Goal: Find specific page/section: Find specific page/section

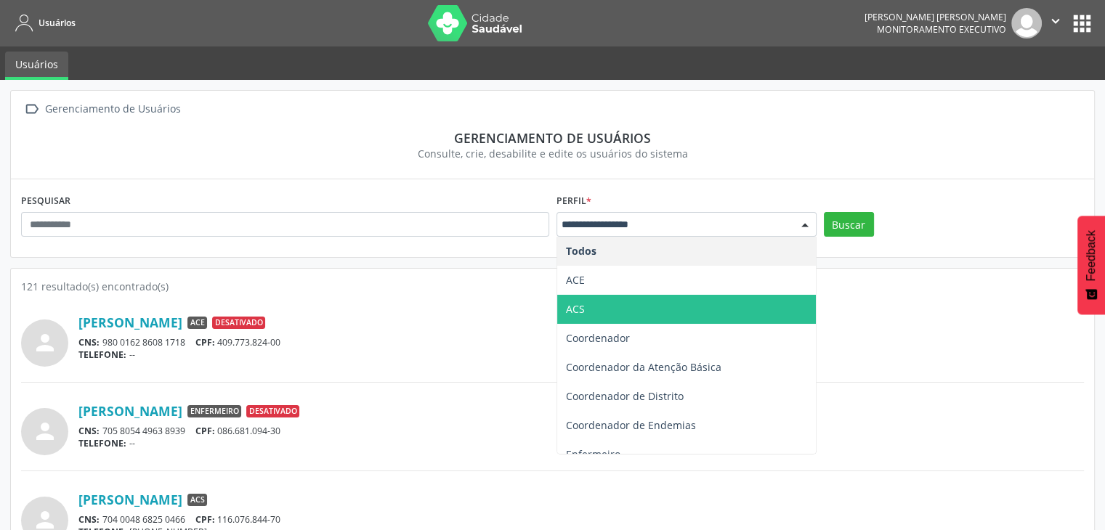
click at [598, 300] on span "ACS" at bounding box center [686, 309] width 259 height 29
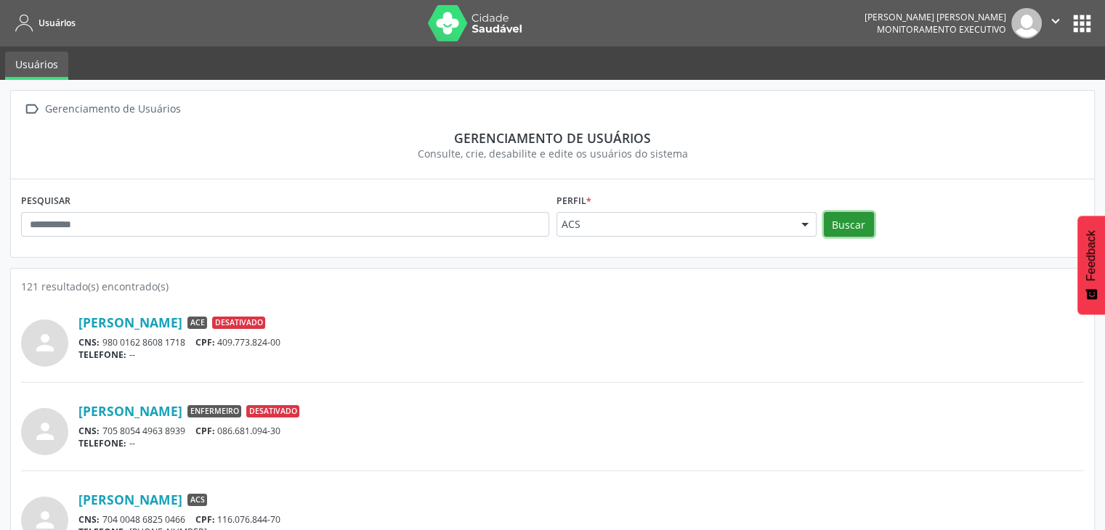
click at [839, 233] on button "Buscar" at bounding box center [849, 224] width 50 height 25
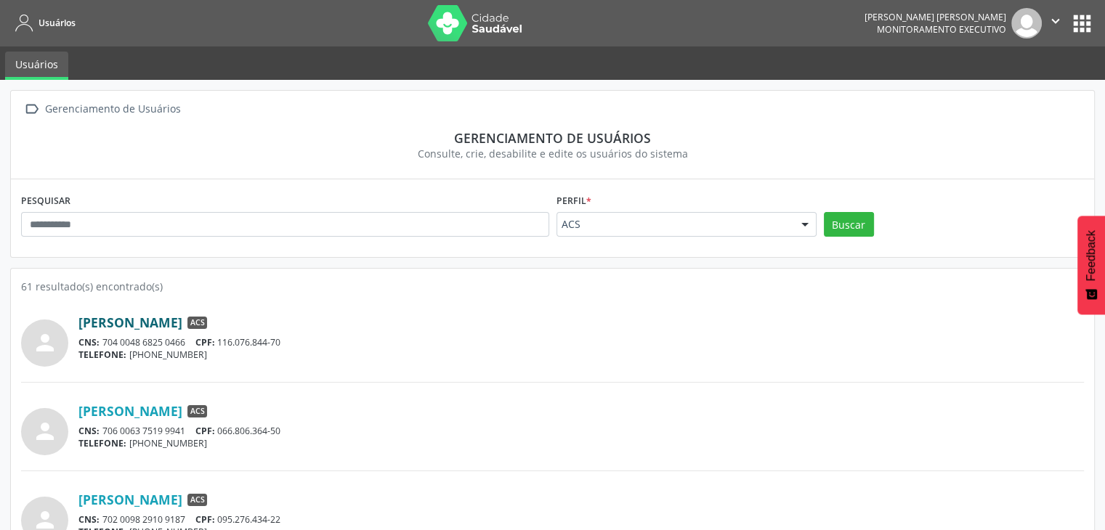
click at [147, 317] on link "[PERSON_NAME]" at bounding box center [130, 323] width 104 height 16
click at [182, 323] on link "[PERSON_NAME]" at bounding box center [130, 323] width 104 height 16
click at [154, 409] on link "[PERSON_NAME]" at bounding box center [130, 411] width 104 height 16
click at [455, 447] on div "TELEFONE: [PHONE_NUMBER]" at bounding box center [580, 443] width 1005 height 12
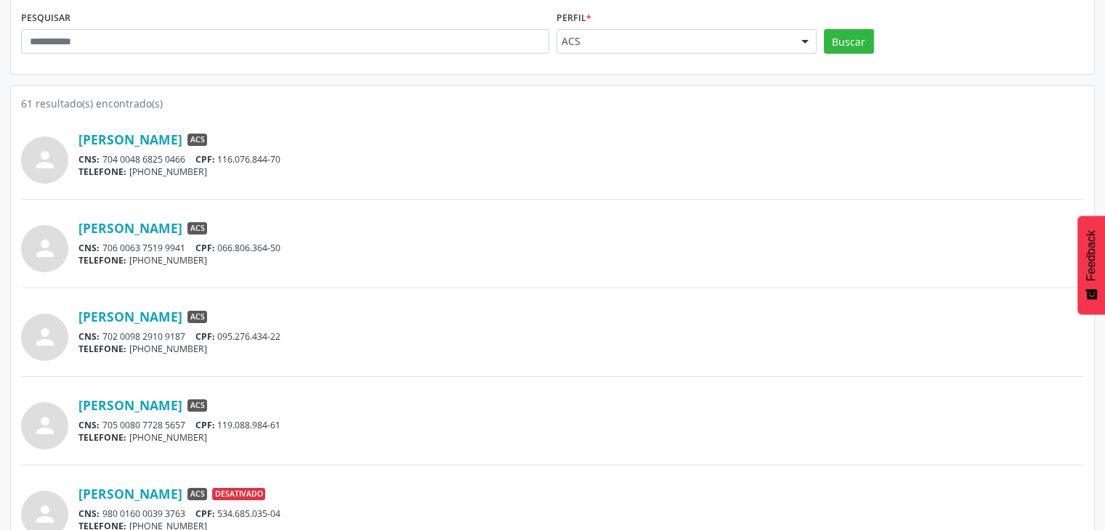
scroll to position [203, 0]
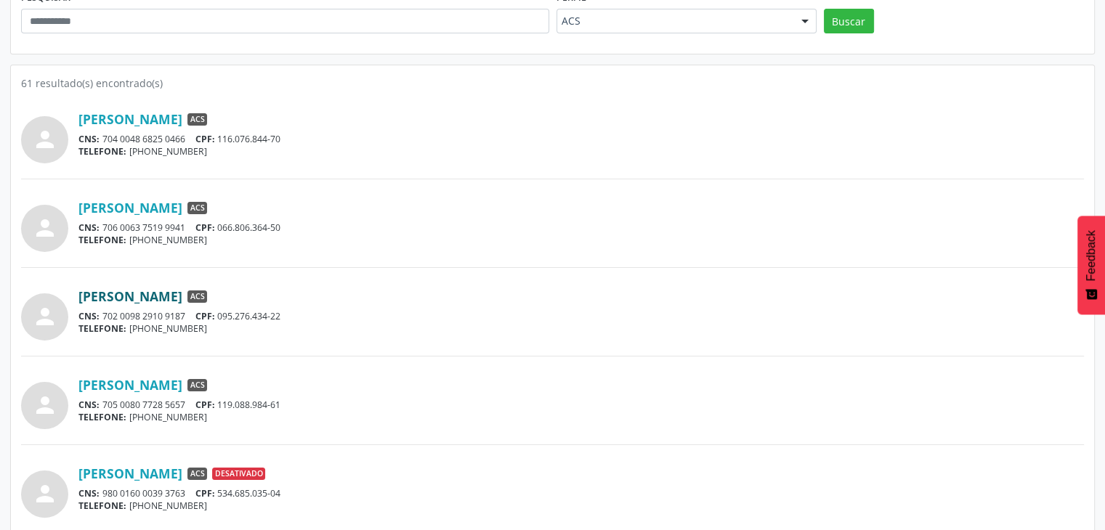
click at [182, 299] on link "[PERSON_NAME]" at bounding box center [130, 296] width 104 height 16
click at [179, 381] on link "[PERSON_NAME]" at bounding box center [130, 385] width 104 height 16
click at [402, 419] on div "TELEFONE: [PHONE_NUMBER]" at bounding box center [580, 417] width 1005 height 12
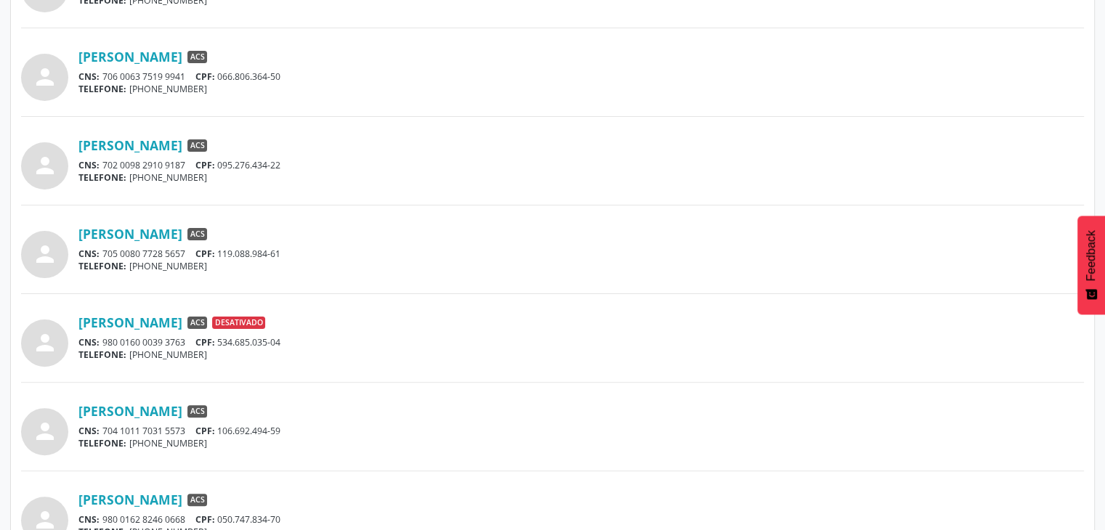
scroll to position [378, 0]
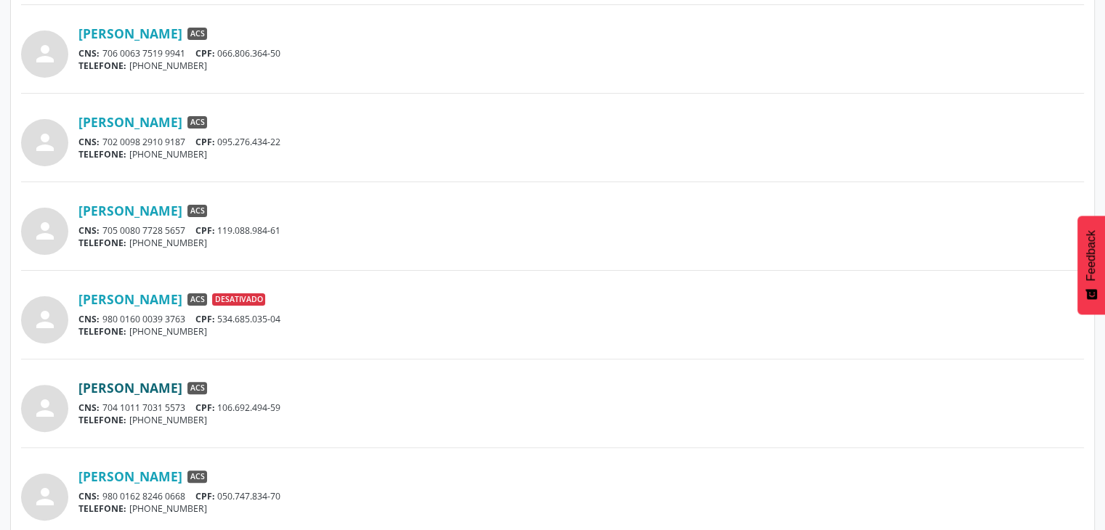
click at [182, 392] on link "[PERSON_NAME]" at bounding box center [130, 388] width 104 height 16
click at [171, 471] on link "[PERSON_NAME]" at bounding box center [130, 477] width 104 height 16
click at [370, 393] on div "[PERSON_NAME] ACS" at bounding box center [580, 388] width 1005 height 16
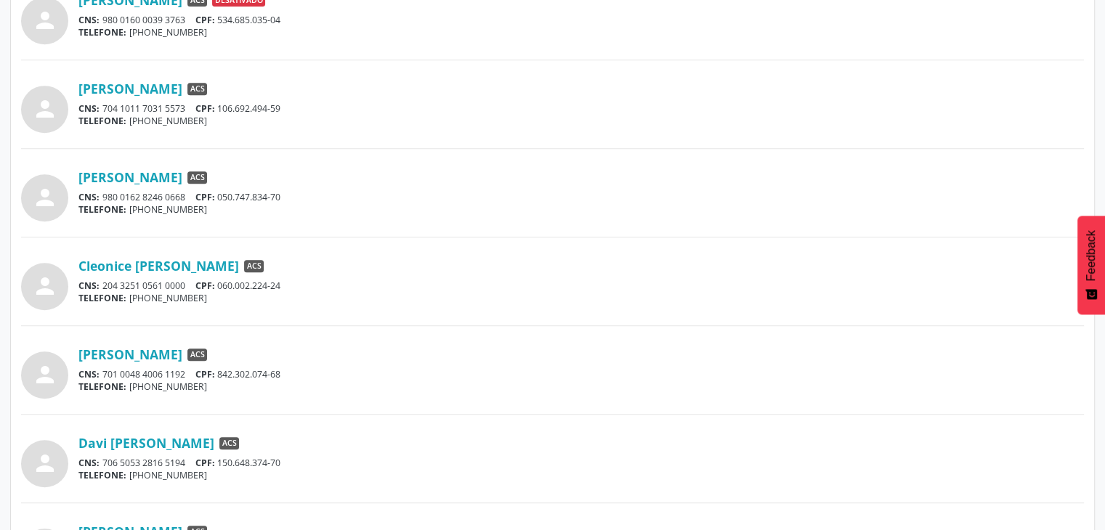
scroll to position [697, 0]
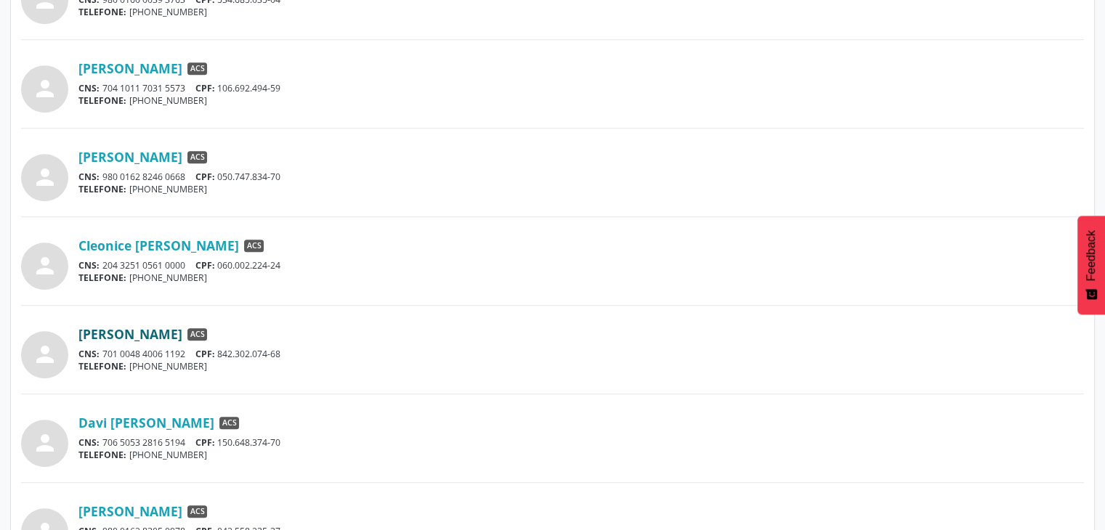
click at [182, 336] on link "[PERSON_NAME]" at bounding box center [130, 334] width 104 height 16
click at [181, 423] on link "Davi [PERSON_NAME]" at bounding box center [146, 423] width 136 height 16
click at [149, 503] on link "[PERSON_NAME]" at bounding box center [130, 511] width 104 height 16
click at [547, 440] on div "CNS: 706 5053 2816 5194 CPF: 150.648.374-70" at bounding box center [580, 443] width 1005 height 12
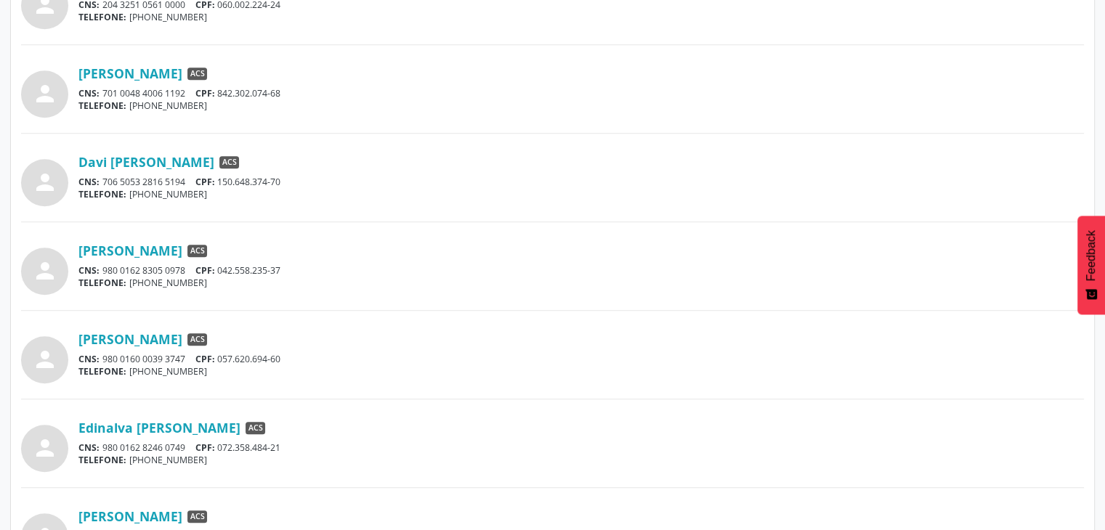
scroll to position [959, 0]
click at [167, 338] on link "[PERSON_NAME]" at bounding box center [130, 339] width 104 height 16
click at [149, 419] on link "Edinalva [PERSON_NAME]" at bounding box center [159, 427] width 162 height 16
click at [182, 509] on link "[PERSON_NAME]" at bounding box center [130, 516] width 104 height 16
click at [151, 421] on link "Edinalva [PERSON_NAME]" at bounding box center [159, 427] width 162 height 16
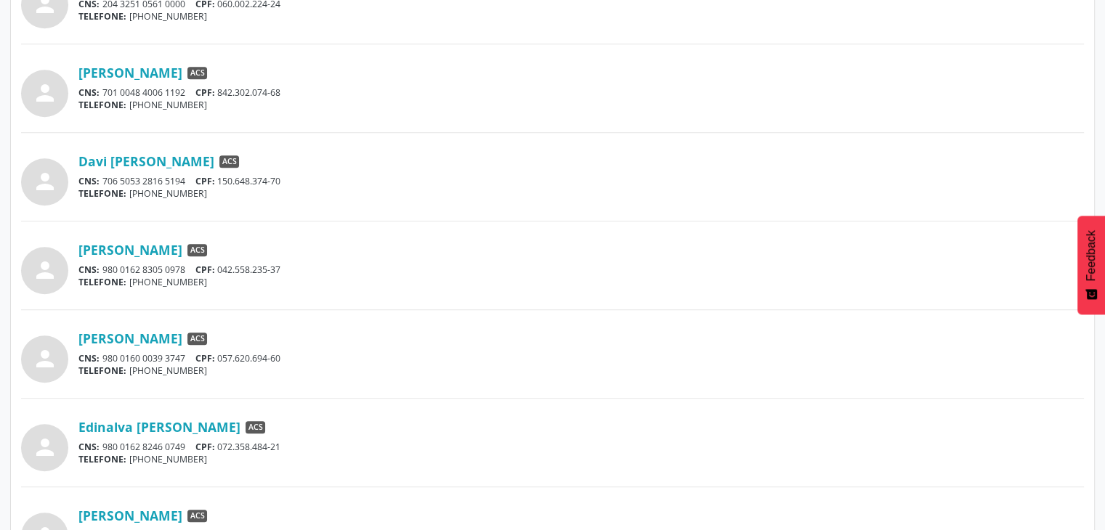
click at [477, 384] on div "person [PERSON_NAME] ACS CNS: 980 0160 0039 3747 CPF: 057.620.694-60 TELEFONE: …" at bounding box center [552, 361] width 1063 height 73
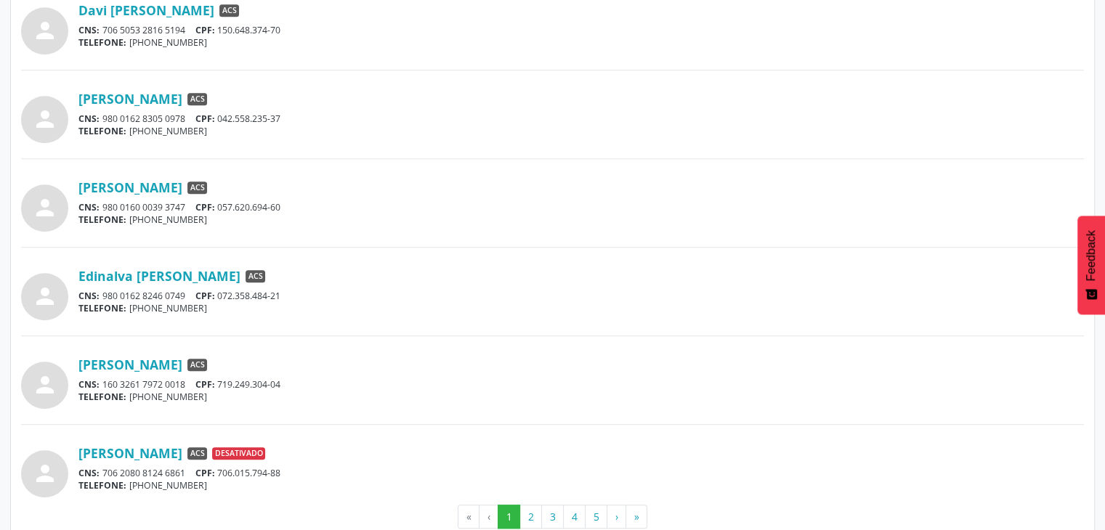
scroll to position [1137, 0]
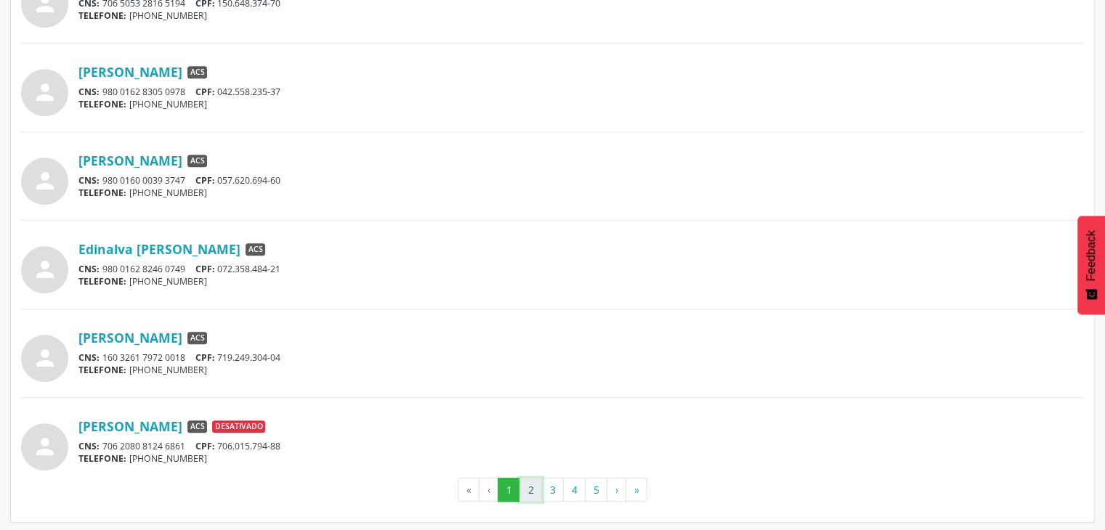
click at [535, 486] on button "2" at bounding box center [530, 490] width 23 height 25
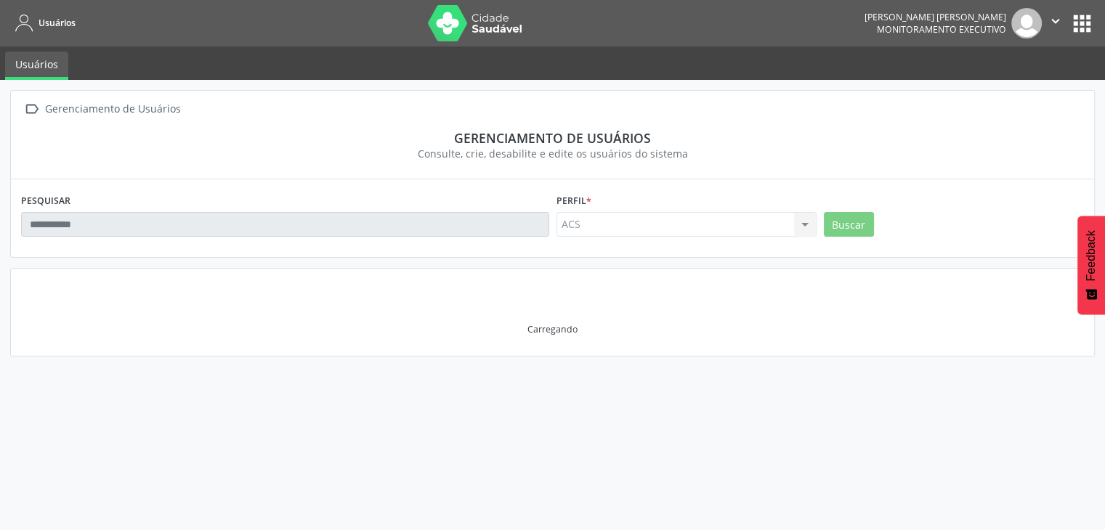
scroll to position [0, 0]
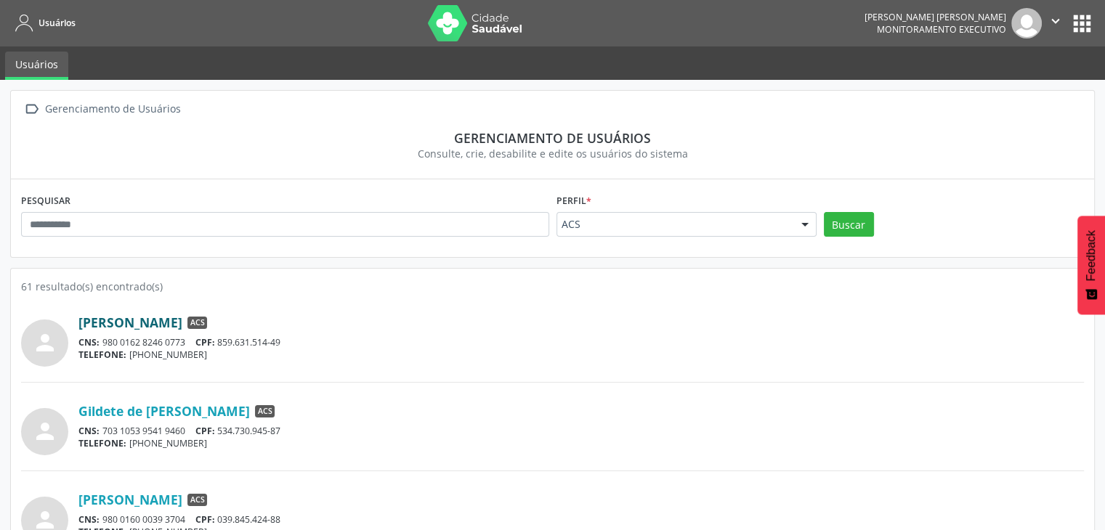
click at [182, 320] on link "[PERSON_NAME]" at bounding box center [130, 323] width 104 height 16
click at [189, 408] on link "Gildete de [PERSON_NAME]" at bounding box center [163, 411] width 171 height 16
click at [119, 503] on link "[PERSON_NAME]" at bounding box center [130, 500] width 104 height 16
click at [399, 367] on div "person [PERSON_NAME] ACS CNS: 980 0162 8246 0773 CPF: 859.631.514-49 TELEFONE: …" at bounding box center [552, 345] width 1063 height 73
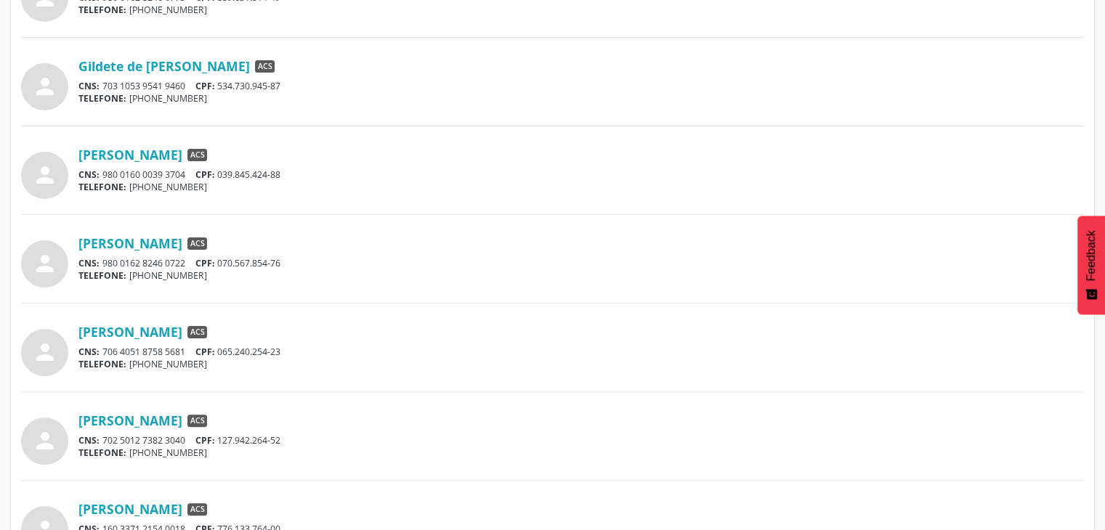
scroll to position [349, 0]
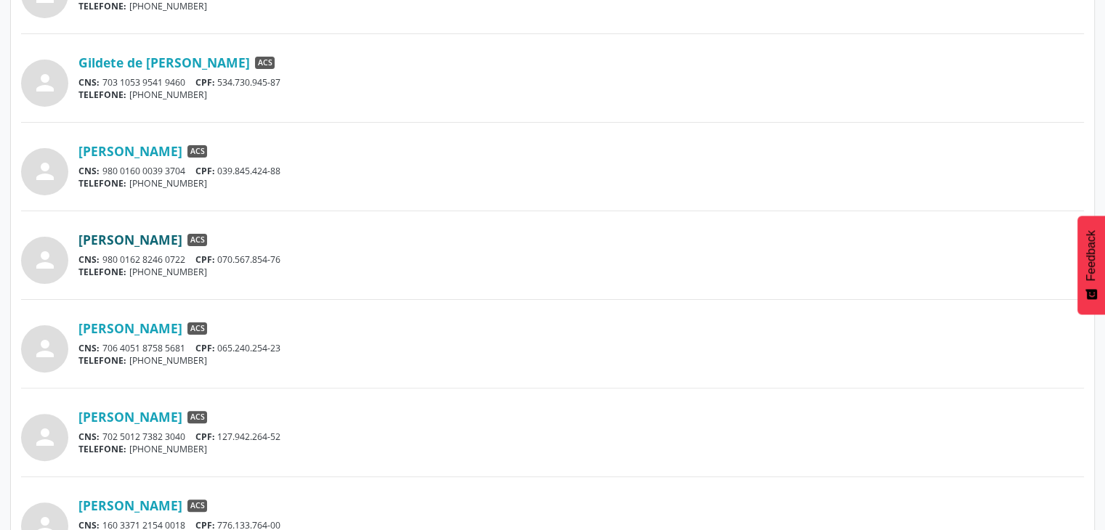
click at [182, 233] on link "[PERSON_NAME]" at bounding box center [130, 240] width 104 height 16
click at [163, 326] on link "[PERSON_NAME]" at bounding box center [130, 328] width 104 height 16
click at [118, 423] on link "[PERSON_NAME]" at bounding box center [130, 417] width 104 height 16
click at [144, 503] on link "[PERSON_NAME]" at bounding box center [130, 506] width 104 height 16
click at [442, 335] on div "[PERSON_NAME] ACS" at bounding box center [580, 328] width 1005 height 16
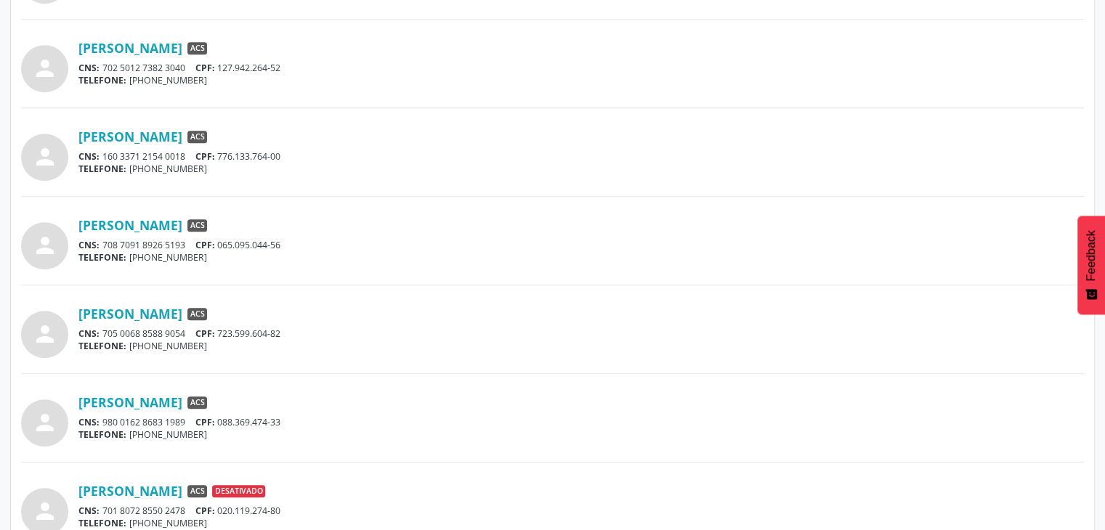
scroll to position [726, 0]
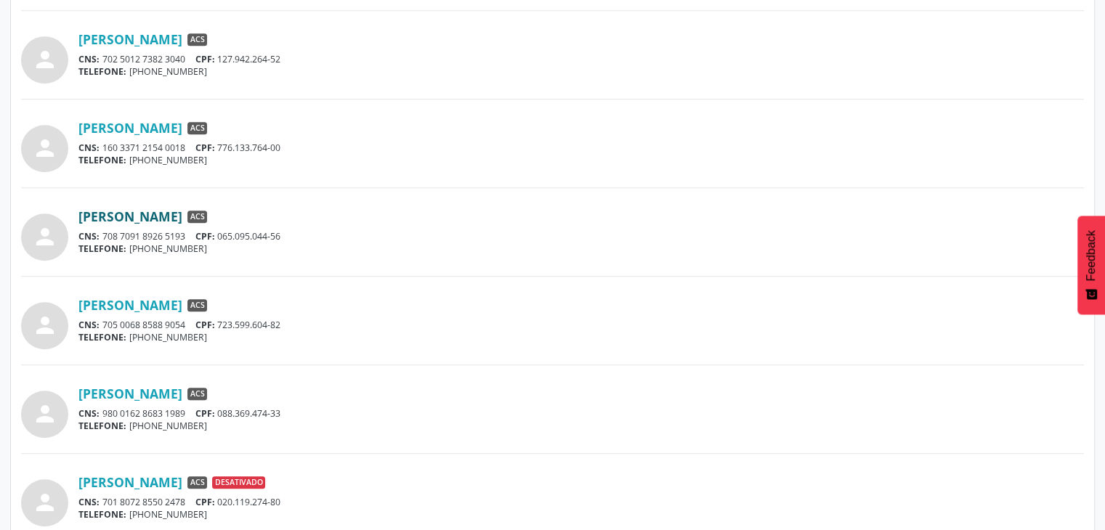
click at [182, 215] on link "[PERSON_NAME]" at bounding box center [130, 216] width 104 height 16
click at [140, 309] on link "[PERSON_NAME]" at bounding box center [130, 305] width 104 height 16
click at [196, 387] on div "person [PERSON_NAME] ACS CNS: 980 0162 8683 1989 CPF: 088.369.474-33 TELEFONE: …" at bounding box center [552, 409] width 1063 height 57
click at [182, 387] on link "[PERSON_NAME]" at bounding box center [130, 394] width 104 height 16
click at [413, 411] on div "CNS: 980 0162 8683 1989 CPF: 088.369.474-33" at bounding box center [580, 414] width 1005 height 12
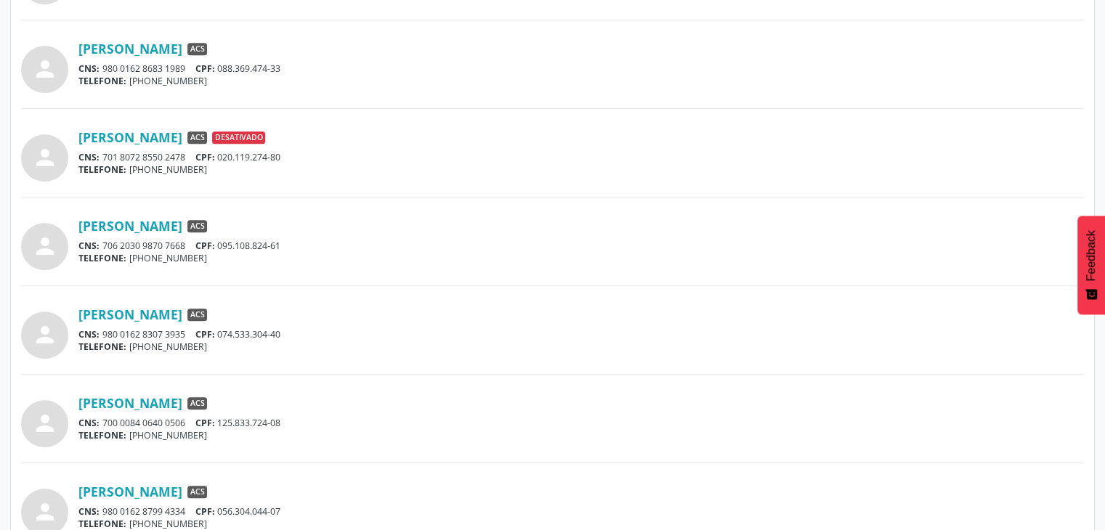
scroll to position [1075, 0]
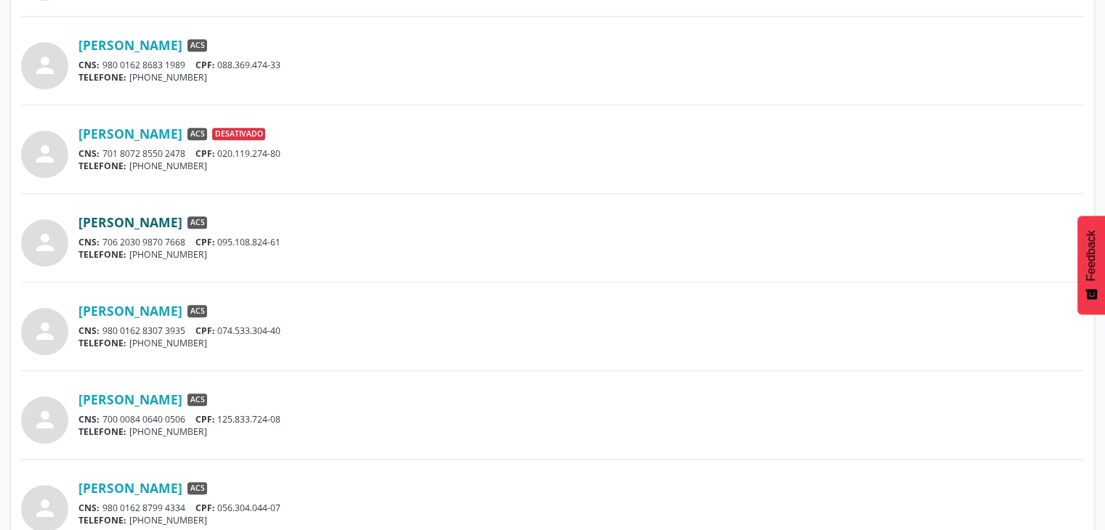
click at [182, 219] on link "[PERSON_NAME]" at bounding box center [130, 222] width 104 height 16
click at [118, 314] on link "[PERSON_NAME]" at bounding box center [130, 311] width 104 height 16
click at [102, 395] on link "[PERSON_NAME]" at bounding box center [130, 400] width 104 height 16
click at [136, 493] on link "[PERSON_NAME]" at bounding box center [130, 488] width 104 height 16
click at [368, 310] on div "[PERSON_NAME] ACS" at bounding box center [580, 311] width 1005 height 16
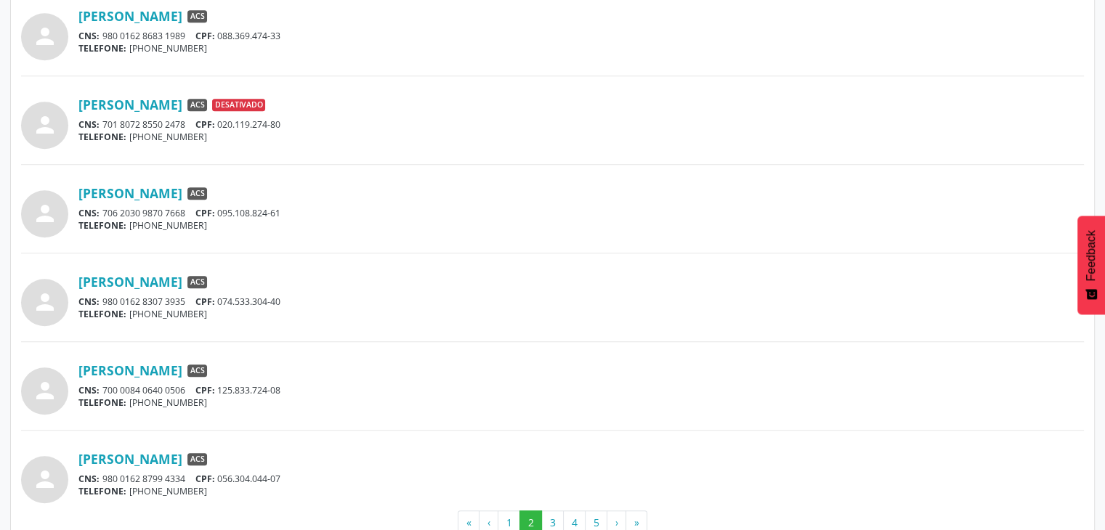
scroll to position [1137, 0]
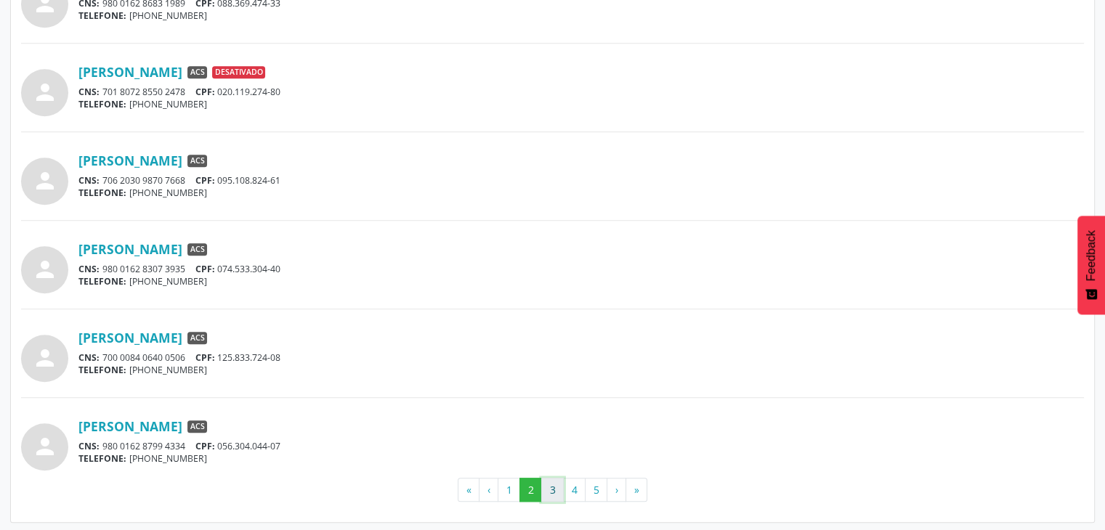
click at [554, 493] on button "3" at bounding box center [552, 490] width 23 height 25
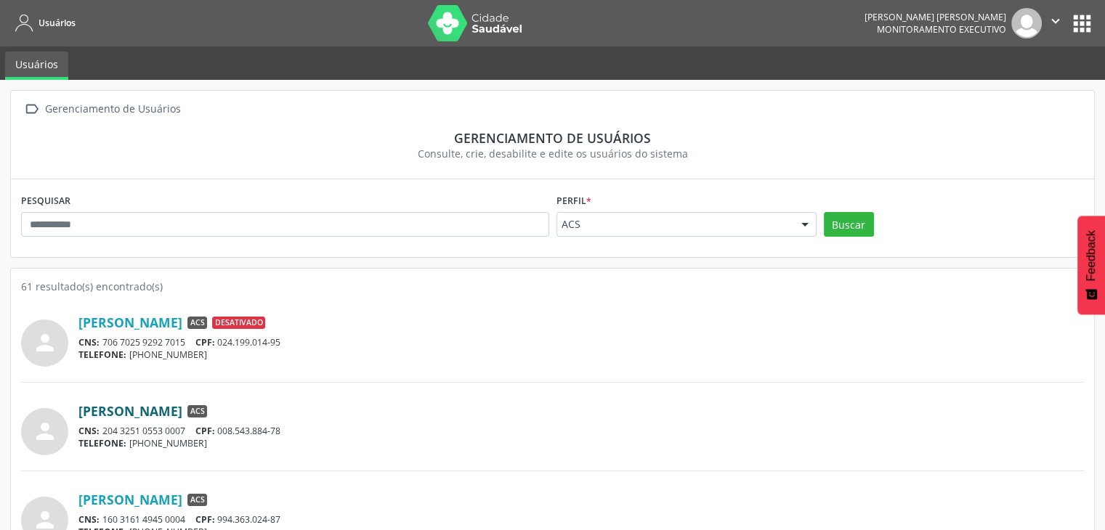
click at [182, 410] on link "[PERSON_NAME]" at bounding box center [130, 411] width 104 height 16
click at [157, 498] on link "[PERSON_NAME]" at bounding box center [130, 500] width 104 height 16
click at [317, 376] on div "person [PERSON_NAME] ACS Desativado CNS: 706 7025 9292 7015 CPF: 024.199.014-95…" at bounding box center [552, 345] width 1063 height 73
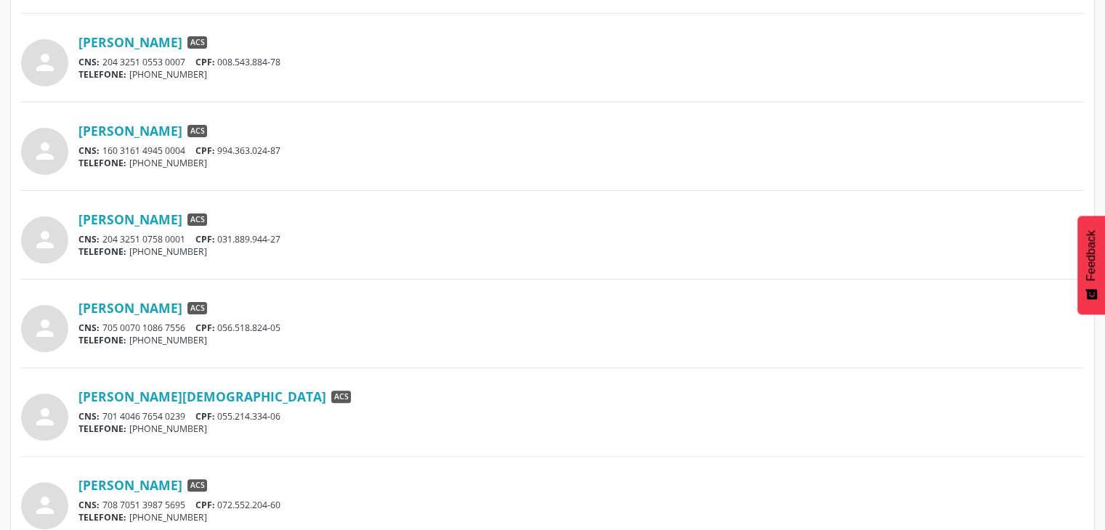
scroll to position [378, 0]
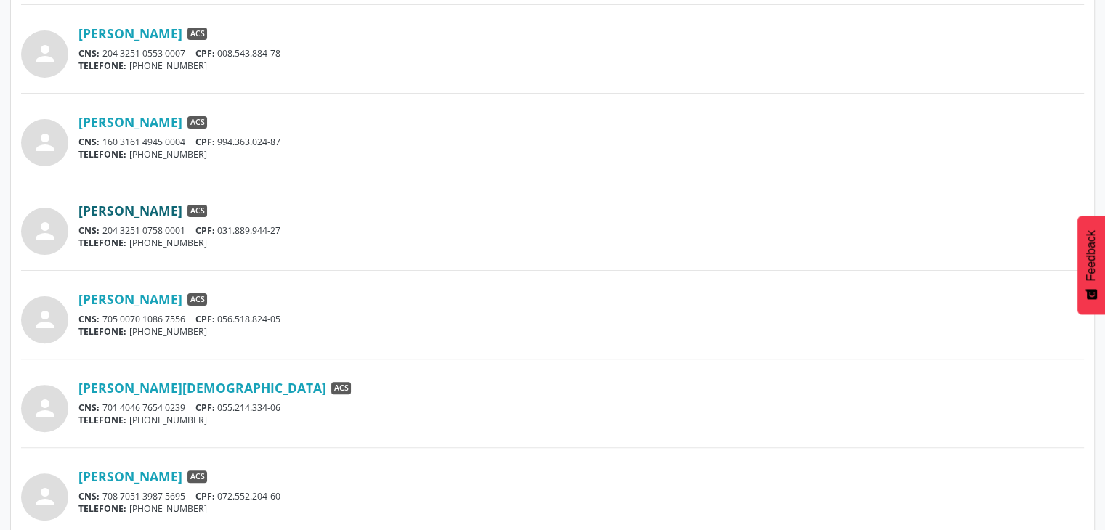
click at [182, 215] on link "[PERSON_NAME]" at bounding box center [130, 211] width 104 height 16
click at [182, 299] on link "[PERSON_NAME]" at bounding box center [130, 299] width 104 height 16
click at [376, 341] on div "person [PERSON_NAME] ACS CNS: 705 0070 1086 7556 CPF: 056.518.824-05 TELEFONE: …" at bounding box center [552, 314] width 1063 height 57
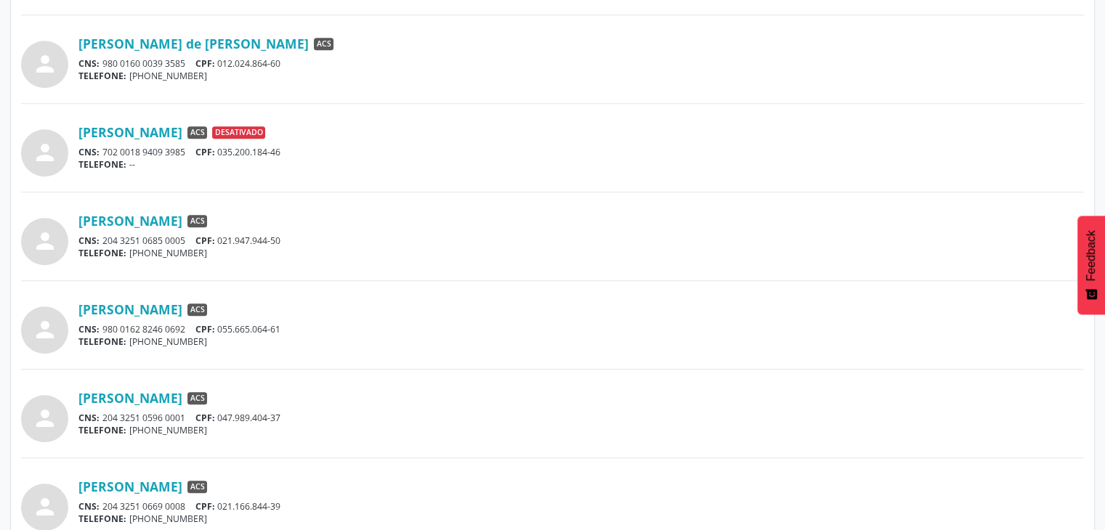
scroll to position [901, 0]
click at [182, 221] on link "[PERSON_NAME]" at bounding box center [130, 219] width 104 height 16
click at [182, 307] on link "[PERSON_NAME]" at bounding box center [130, 308] width 104 height 16
click at [124, 401] on link "[PERSON_NAME]" at bounding box center [130, 397] width 104 height 16
click at [169, 484] on link "[PERSON_NAME]" at bounding box center [130, 485] width 104 height 16
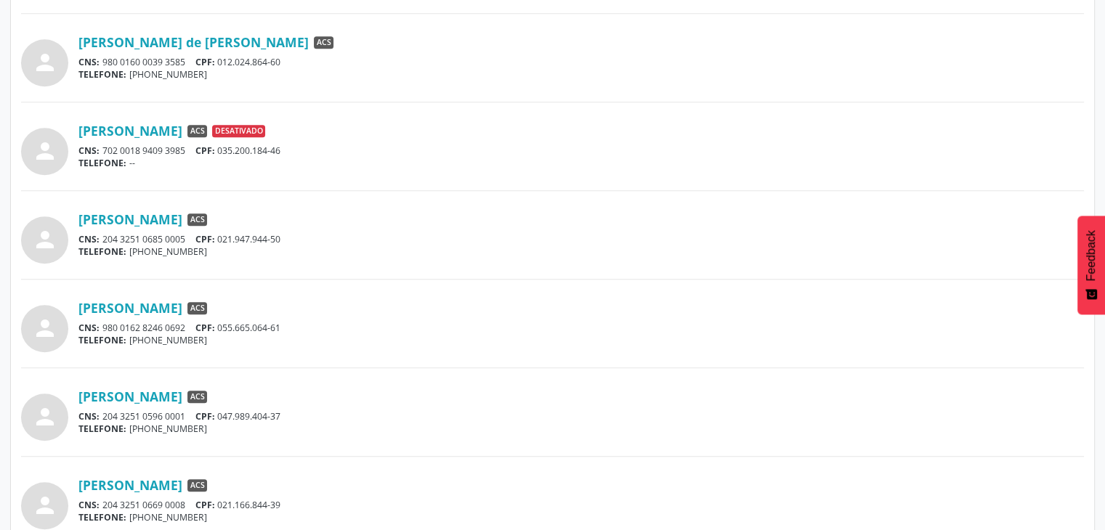
click at [384, 458] on div "person [PERSON_NAME] ACS Desativado CNS: 706 7025 9292 7015 CPF: 024.199.014-95…" at bounding box center [552, 49] width 1063 height 1313
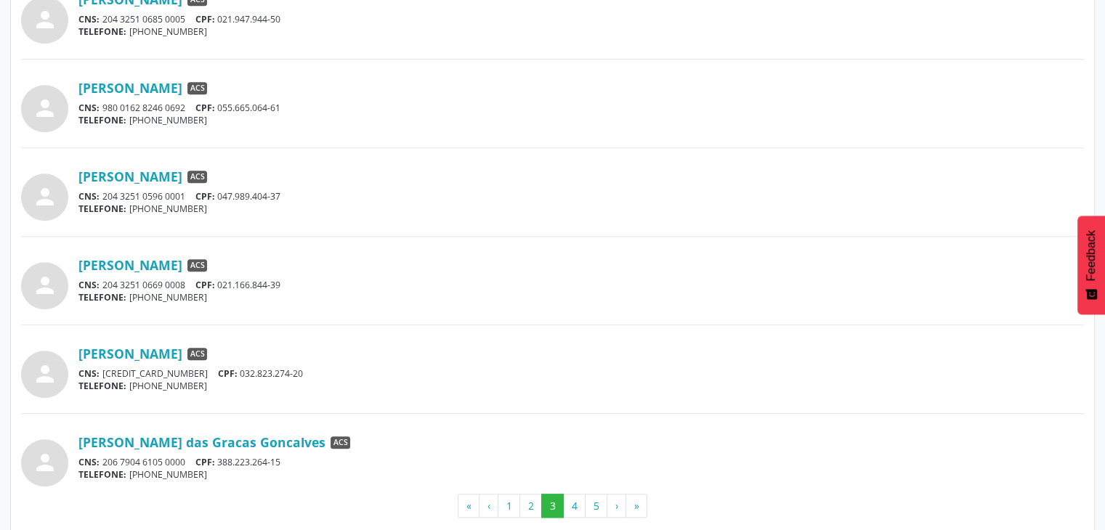
scroll to position [1137, 0]
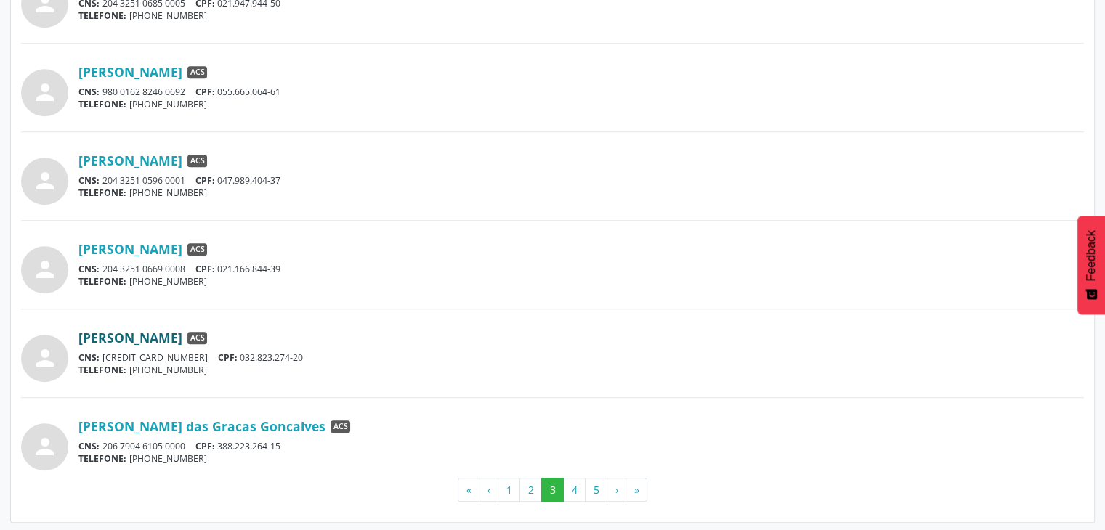
click at [182, 341] on link "[PERSON_NAME]" at bounding box center [130, 338] width 104 height 16
click at [155, 418] on link "[PERSON_NAME] das Gracas Goncalves" at bounding box center [201, 426] width 247 height 16
click at [574, 494] on button "4" at bounding box center [574, 490] width 23 height 25
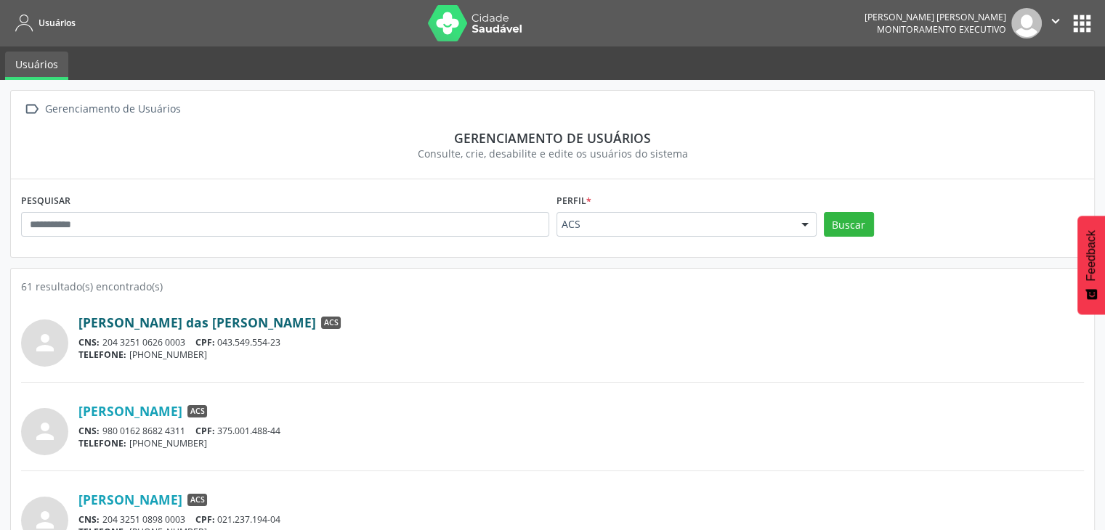
click at [190, 318] on link "[PERSON_NAME] das [PERSON_NAME]" at bounding box center [197, 323] width 238 height 16
click at [182, 407] on link "[PERSON_NAME]" at bounding box center [130, 411] width 104 height 16
click at [174, 500] on link "[PERSON_NAME]" at bounding box center [130, 500] width 104 height 16
click at [439, 286] on div "61 resultado(s) encontrado(s)" at bounding box center [552, 286] width 1063 height 15
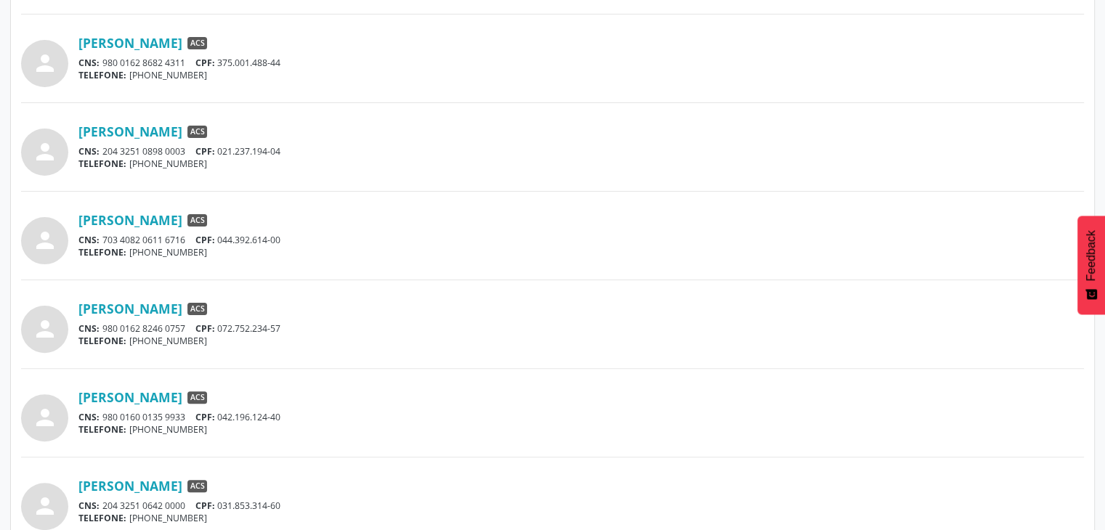
scroll to position [407, 0]
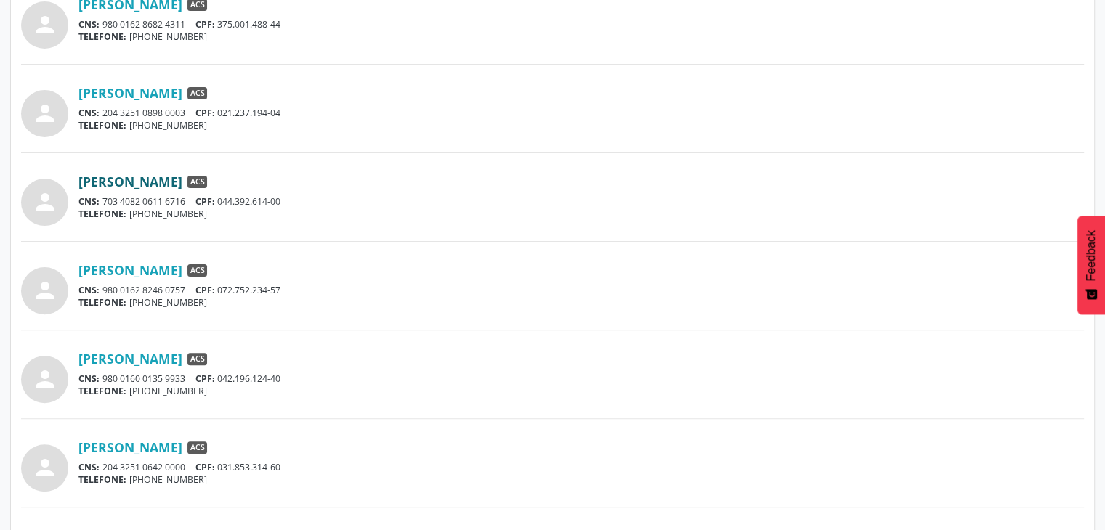
click at [159, 176] on link "[PERSON_NAME]" at bounding box center [130, 182] width 104 height 16
click at [112, 271] on link "[PERSON_NAME]" at bounding box center [130, 270] width 104 height 16
click at [180, 351] on link "[PERSON_NAME]" at bounding box center [130, 359] width 104 height 16
click at [182, 441] on link "[PERSON_NAME]" at bounding box center [130, 447] width 104 height 16
click at [373, 397] on div "person [PERSON_NAME] ACS CNS: 980 0160 0135 9933 CPF: 042.196.124-40 TELEFONE: …" at bounding box center [552, 374] width 1063 height 57
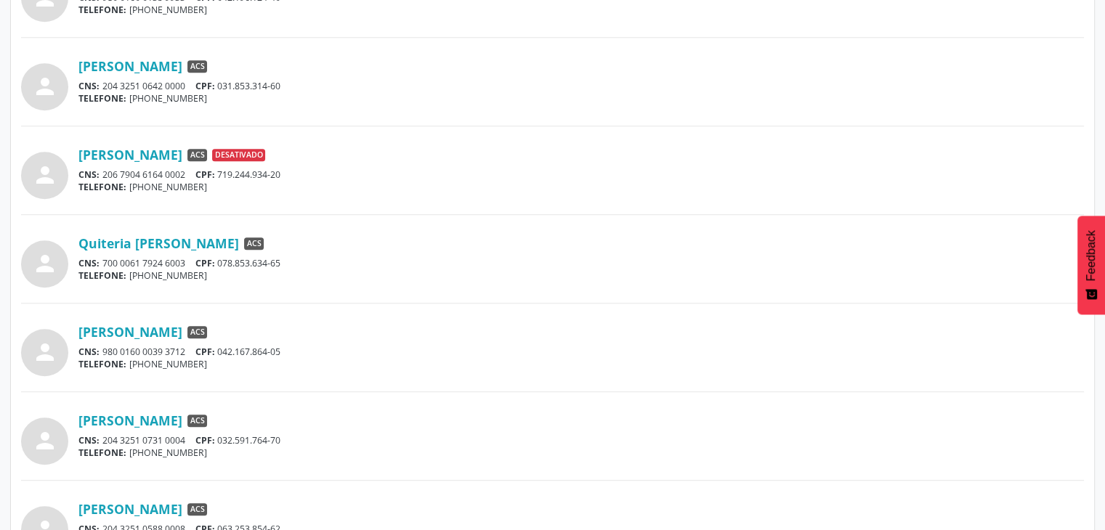
scroll to position [843, 0]
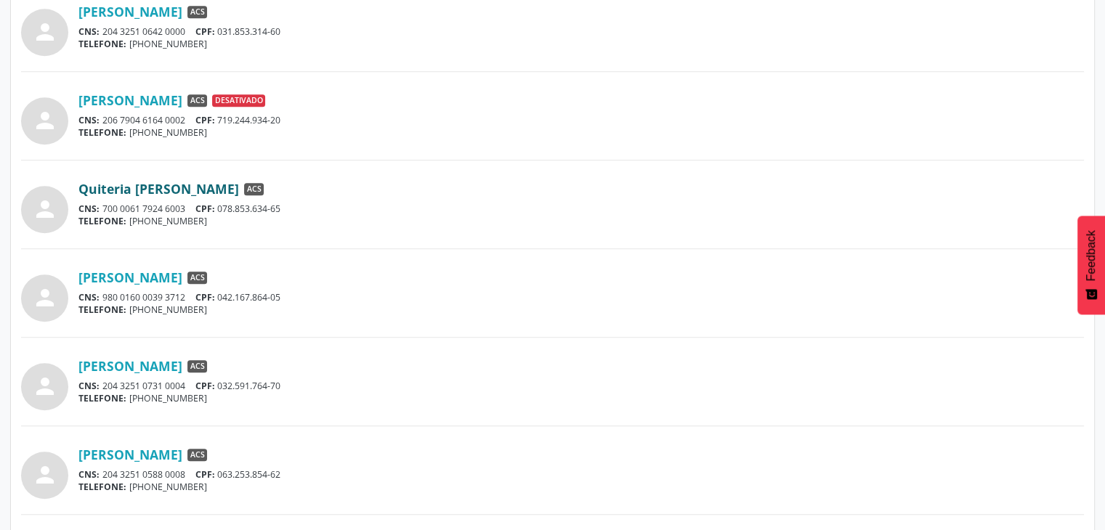
click at [230, 185] on link "Quiteria [PERSON_NAME]" at bounding box center [158, 189] width 161 height 16
click at [145, 277] on link "[PERSON_NAME]" at bounding box center [130, 277] width 104 height 16
click at [182, 365] on link "[PERSON_NAME]" at bounding box center [130, 366] width 104 height 16
click at [150, 451] on link "[PERSON_NAME]" at bounding box center [130, 455] width 104 height 16
click at [450, 336] on div "person [PERSON_NAME] das [PERSON_NAME] ACS CNS: 204 3251 0626 0003 CPF: 043.549…" at bounding box center [552, 108] width 1063 height 1313
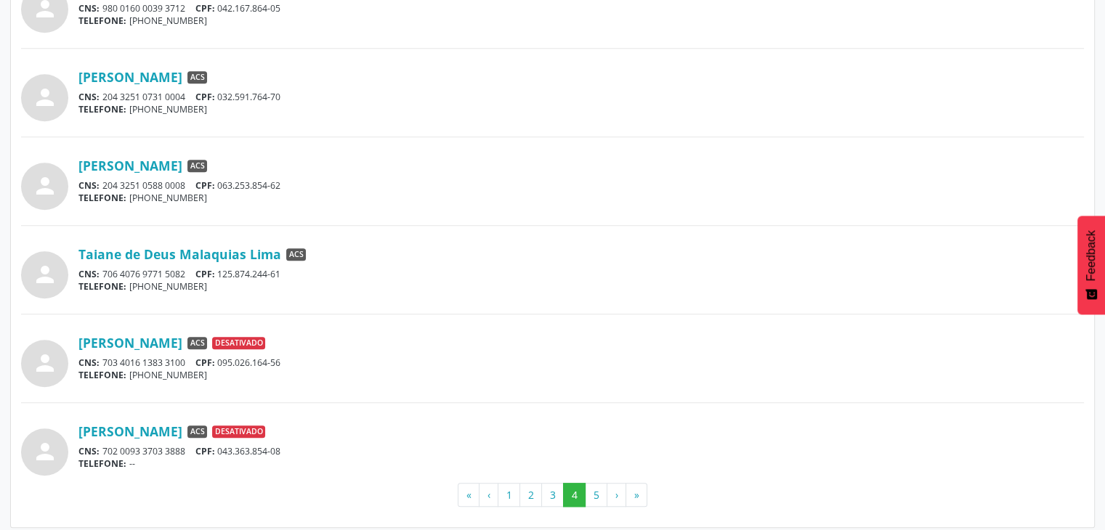
scroll to position [1137, 0]
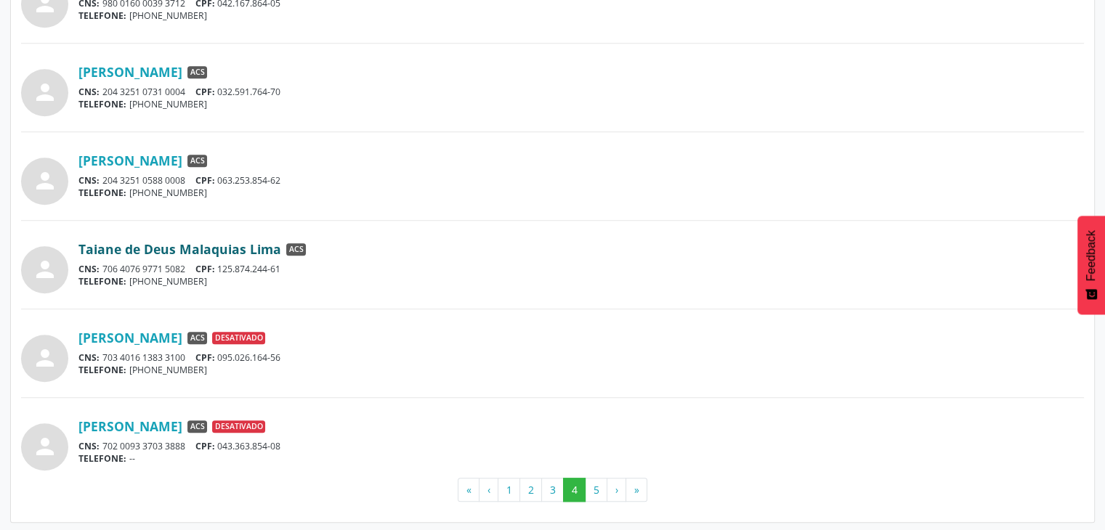
click at [230, 245] on link "Taiane de Deus Malaquias Lima" at bounding box center [179, 249] width 203 height 16
click at [596, 485] on button "5" at bounding box center [596, 490] width 23 height 25
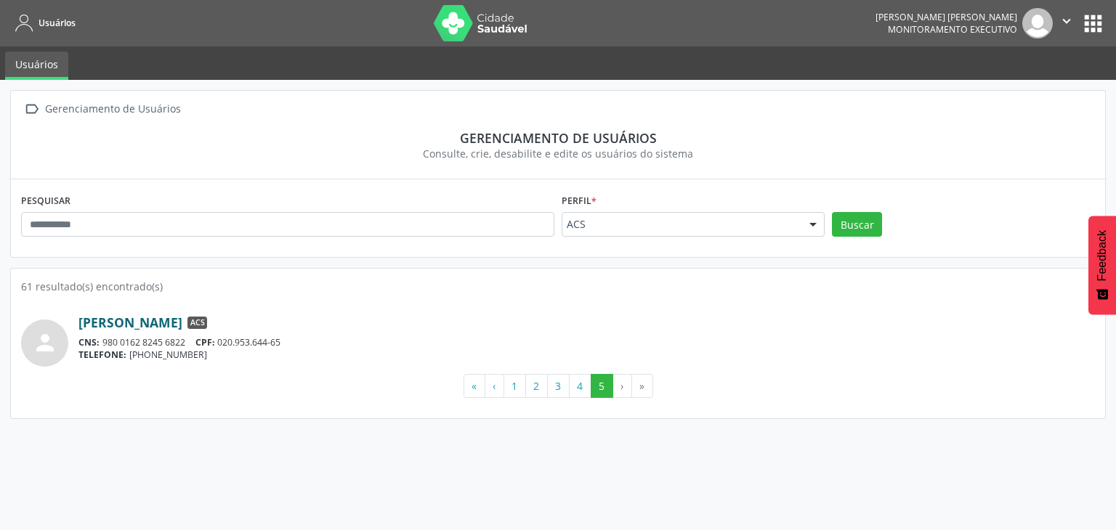
click at [182, 325] on link "[PERSON_NAME]" at bounding box center [130, 323] width 104 height 16
click at [583, 392] on button "4" at bounding box center [580, 386] width 23 height 25
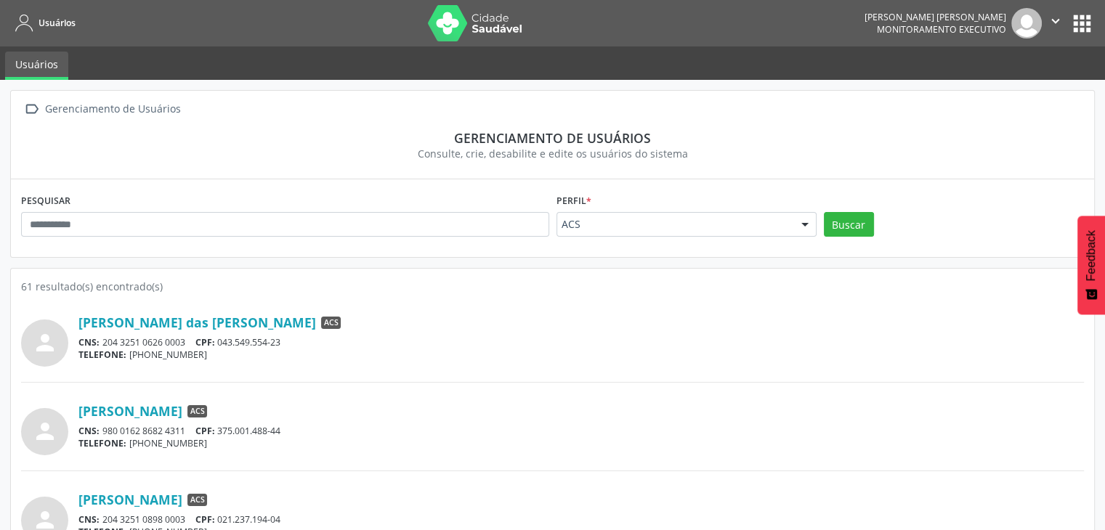
click at [1063, 27] on button "" at bounding box center [1056, 23] width 28 height 31
click at [1000, 92] on link "Sair" at bounding box center [1018, 88] width 100 height 20
